Goal: Information Seeking & Learning: Learn about a topic

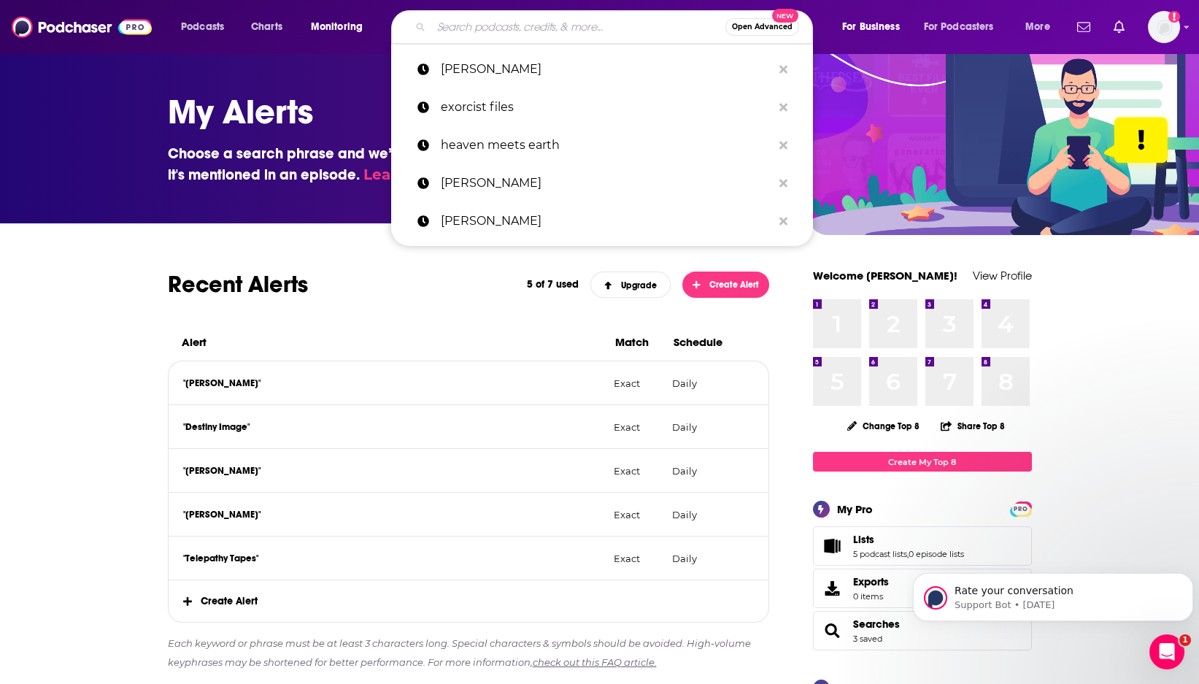
click at [471, 24] on input "Search podcasts, credits, & more..." at bounding box center [578, 26] width 294 height 23
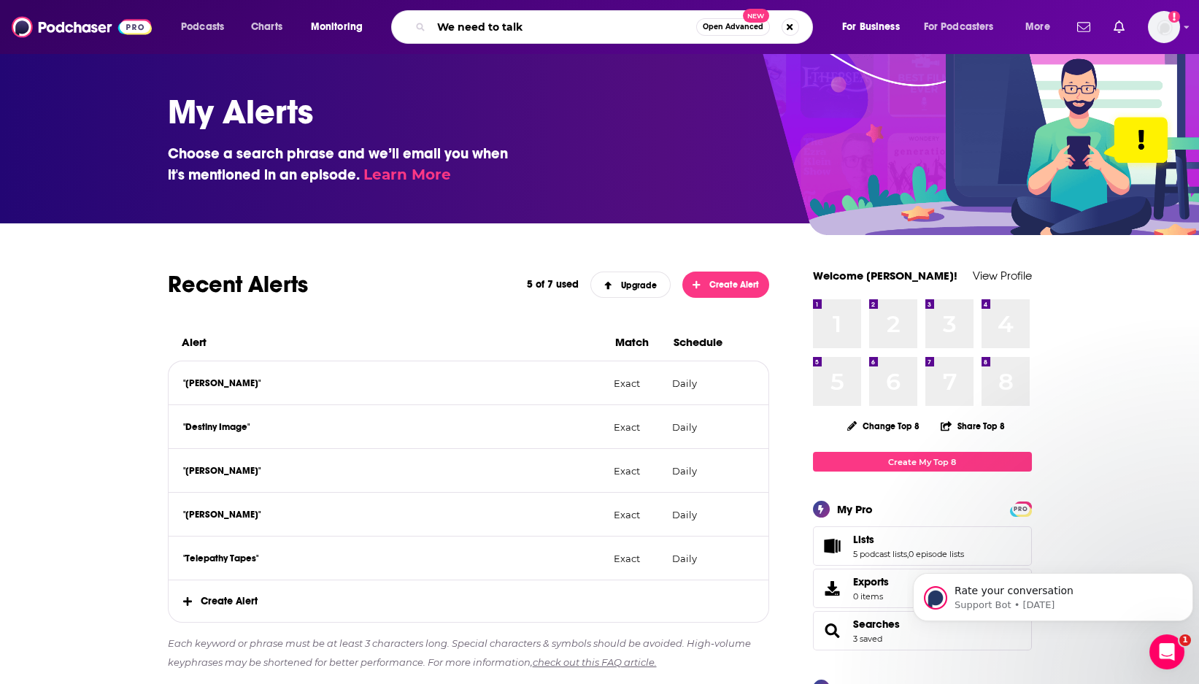
type input "We need to talk"
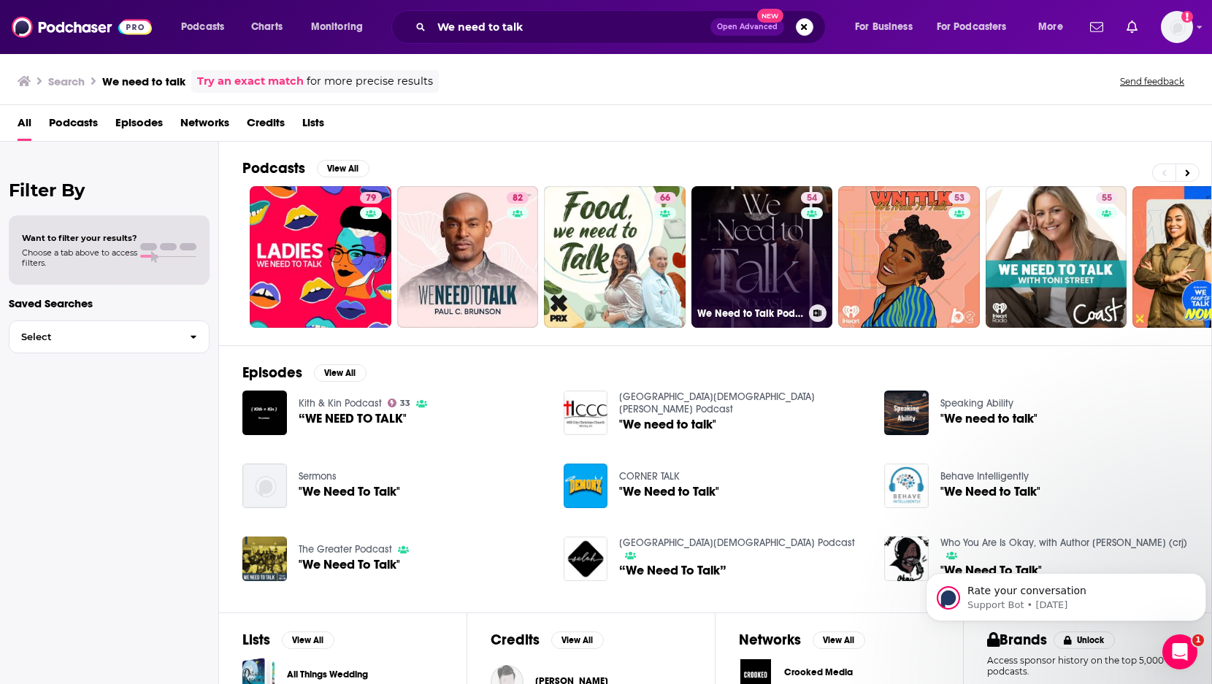
click at [748, 262] on link "54 We Need to Talk Podcast" at bounding box center [762, 257] width 142 height 142
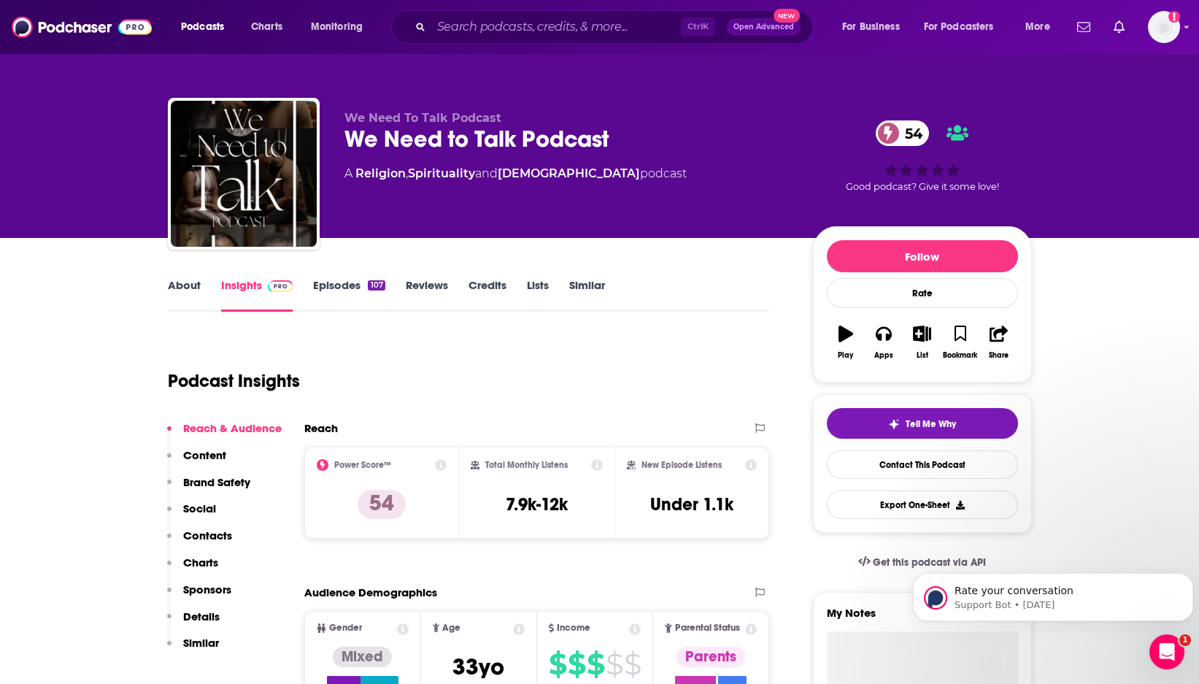
scroll to position [162, 0]
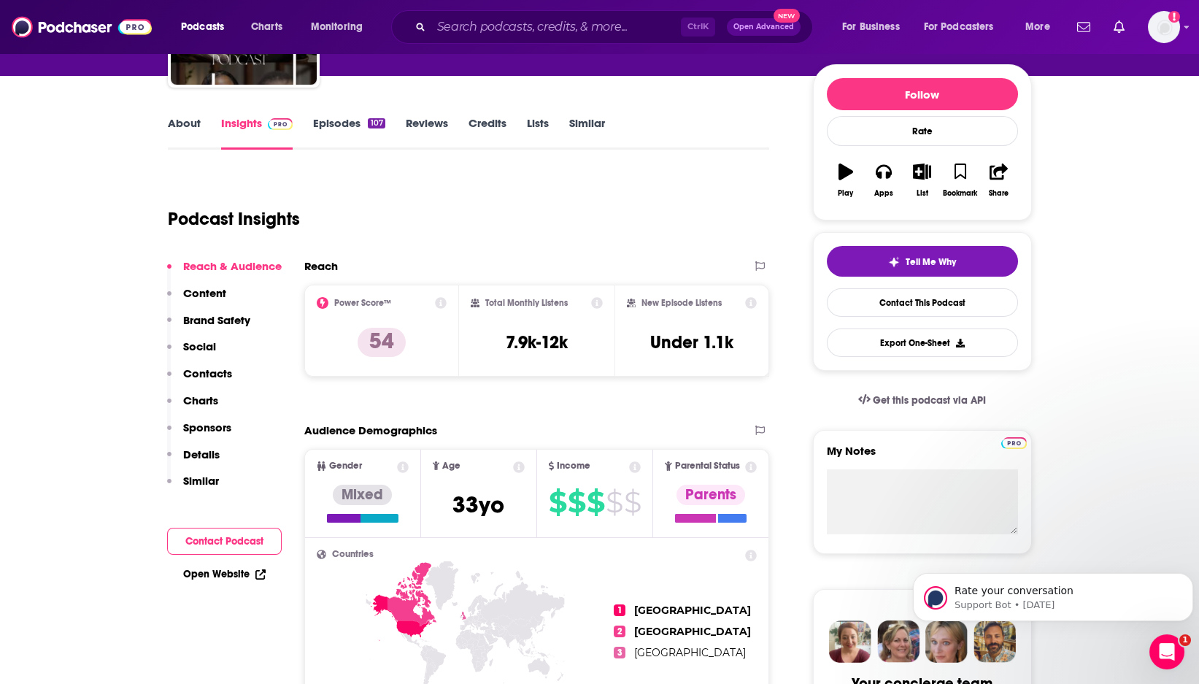
click at [350, 124] on link "Episodes 107" at bounding box center [349, 133] width 72 height 34
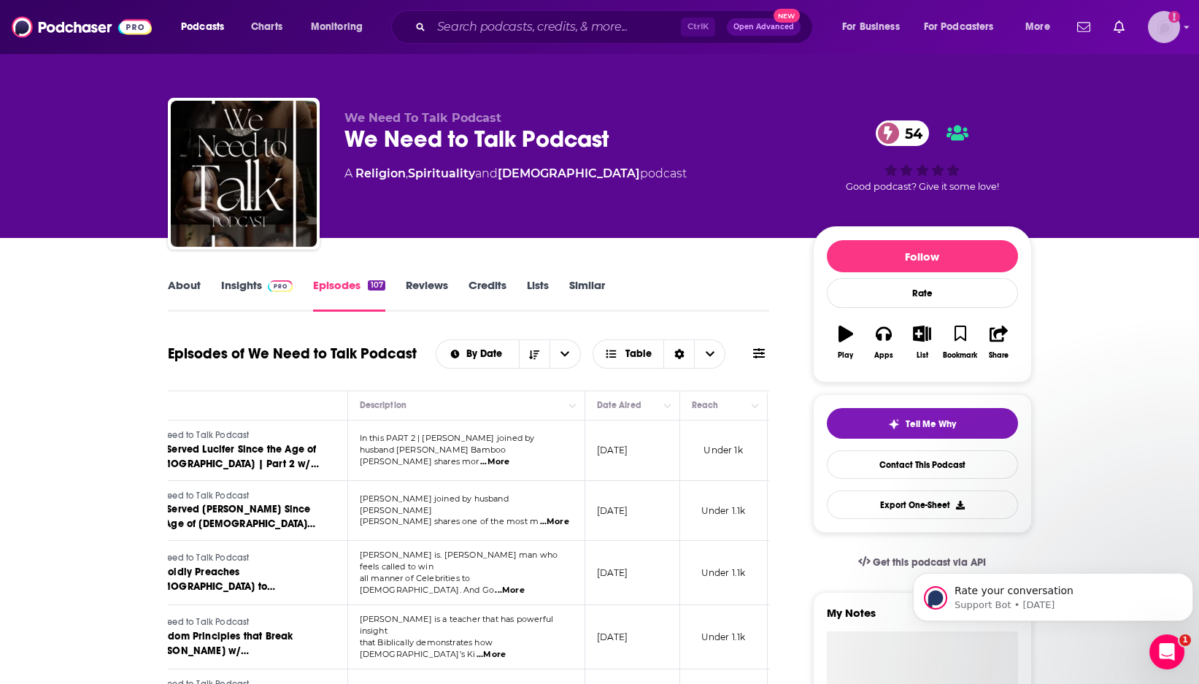
click at [1169, 23] on img "Logged in as TinaPugh" at bounding box center [1164, 27] width 32 height 32
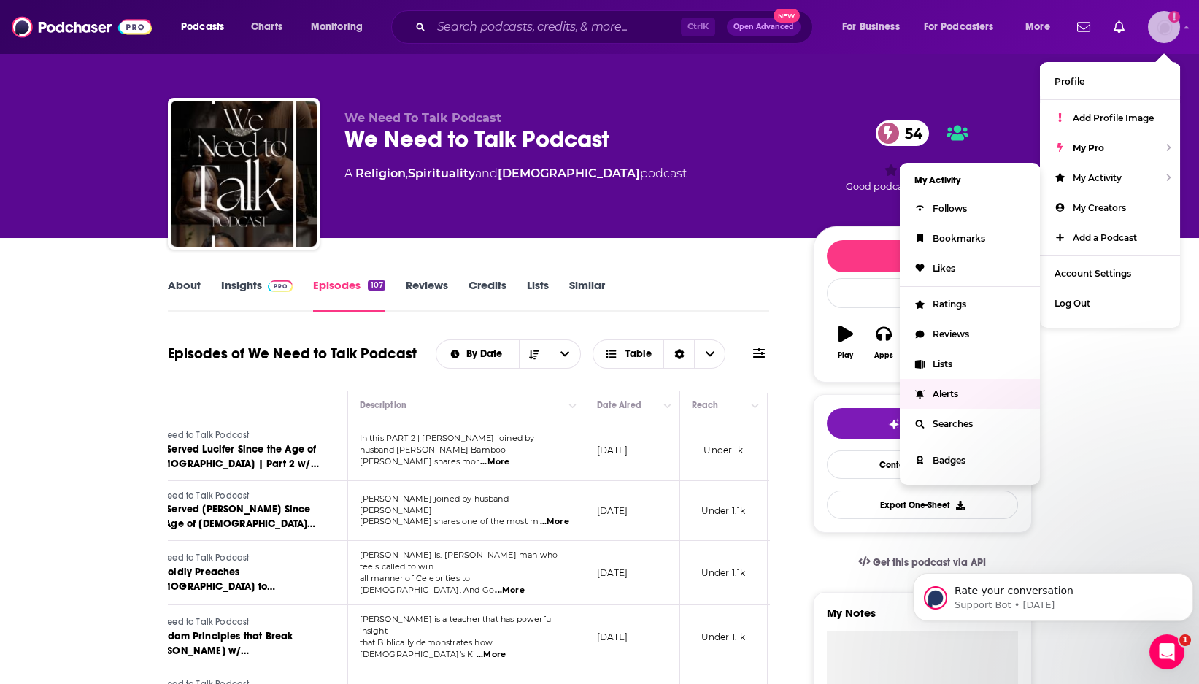
click at [955, 397] on span "Alerts" at bounding box center [946, 393] width 26 height 11
